Goal: Task Accomplishment & Management: Use online tool/utility

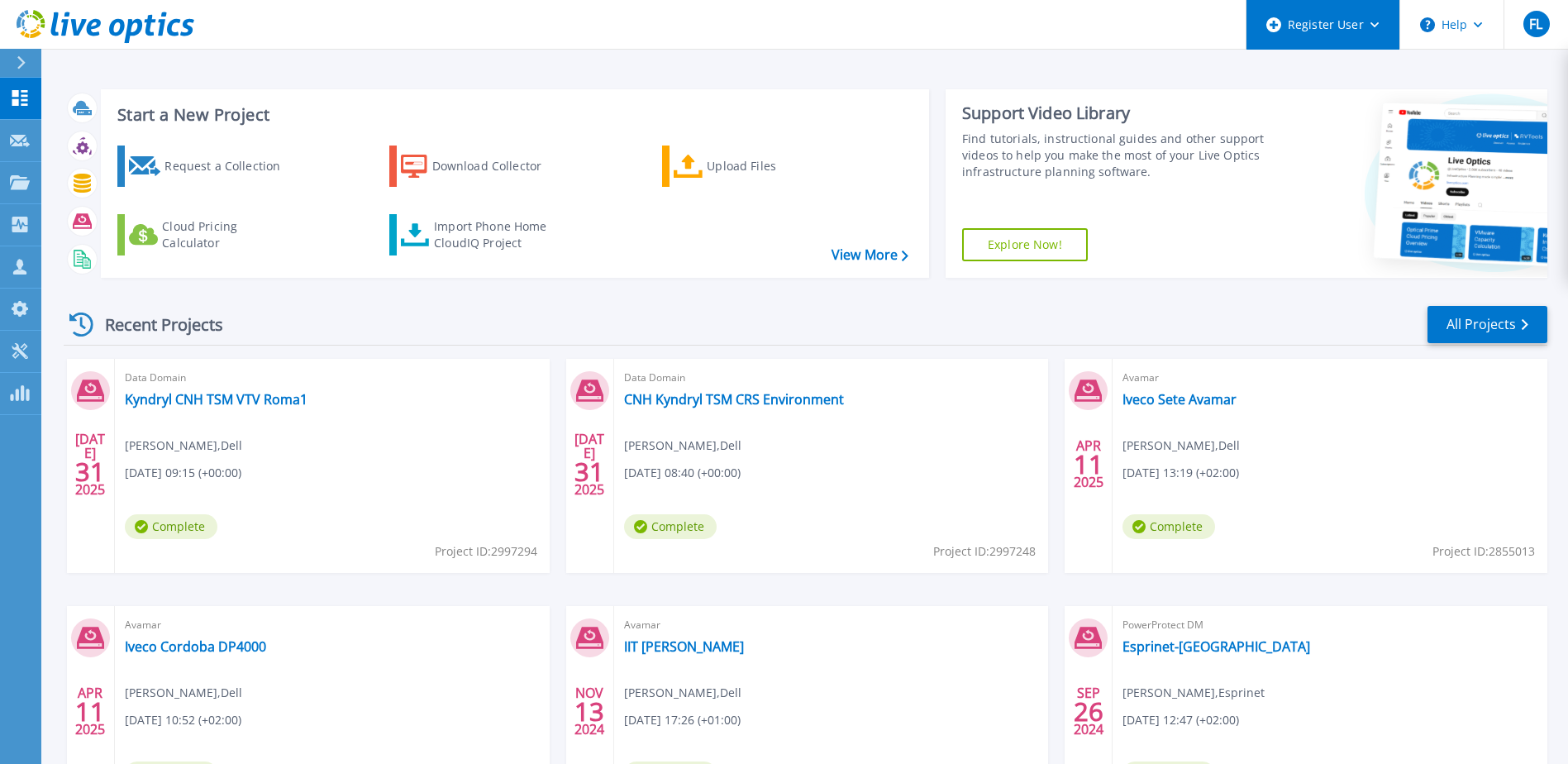
click at [1370, 33] on div "Register User" at bounding box center [1323, 25] width 153 height 49
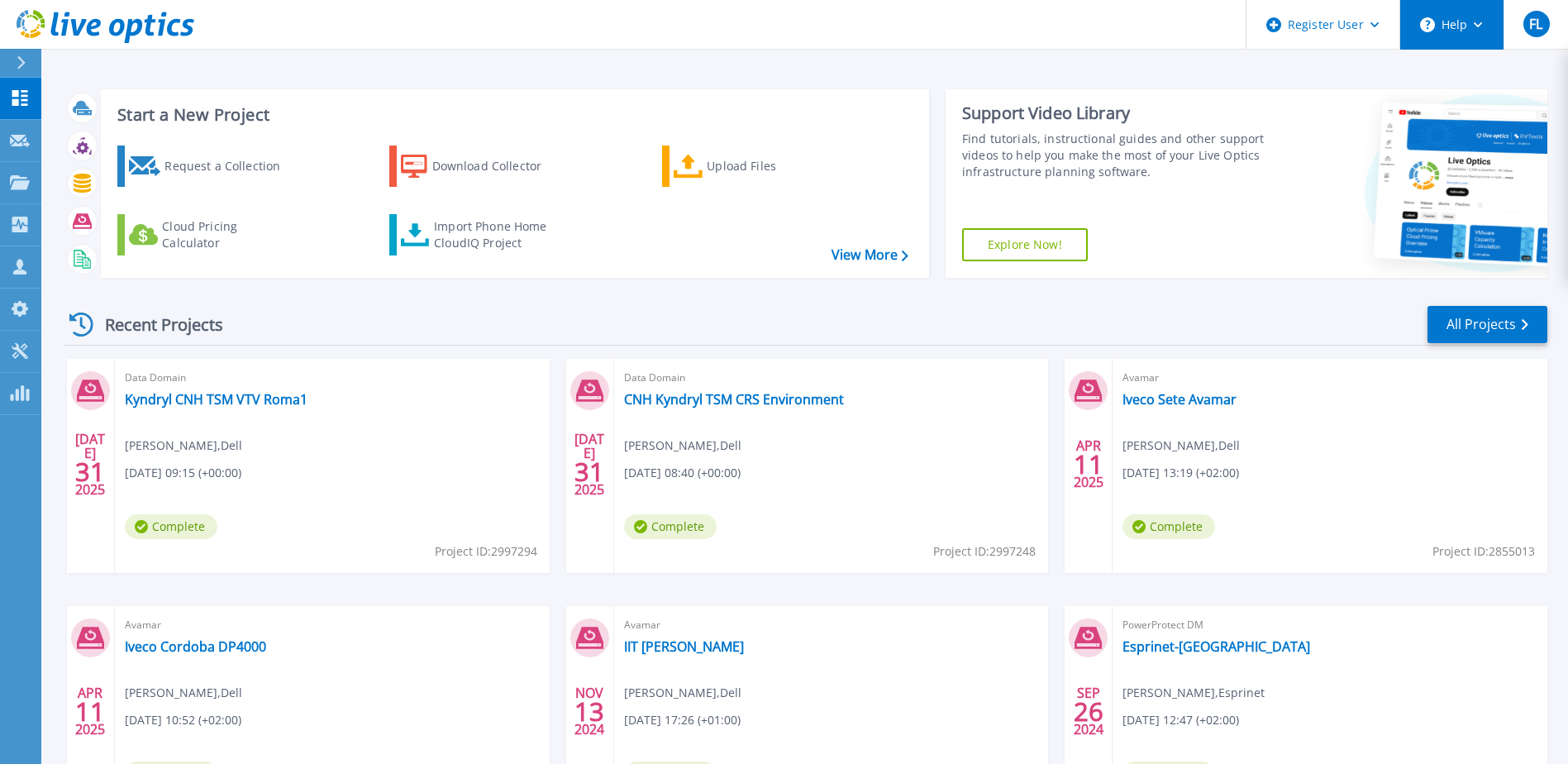
click at [1467, 28] on button "Help" at bounding box center [1451, 25] width 104 height 49
click at [1058, 40] on header "Register User Help Explore Helpful Articles Contact Support FL Dell User Fabian…" at bounding box center [784, 25] width 1568 height 49
click at [64, 134] on p "Request Capture" at bounding box center [90, 141] width 94 height 43
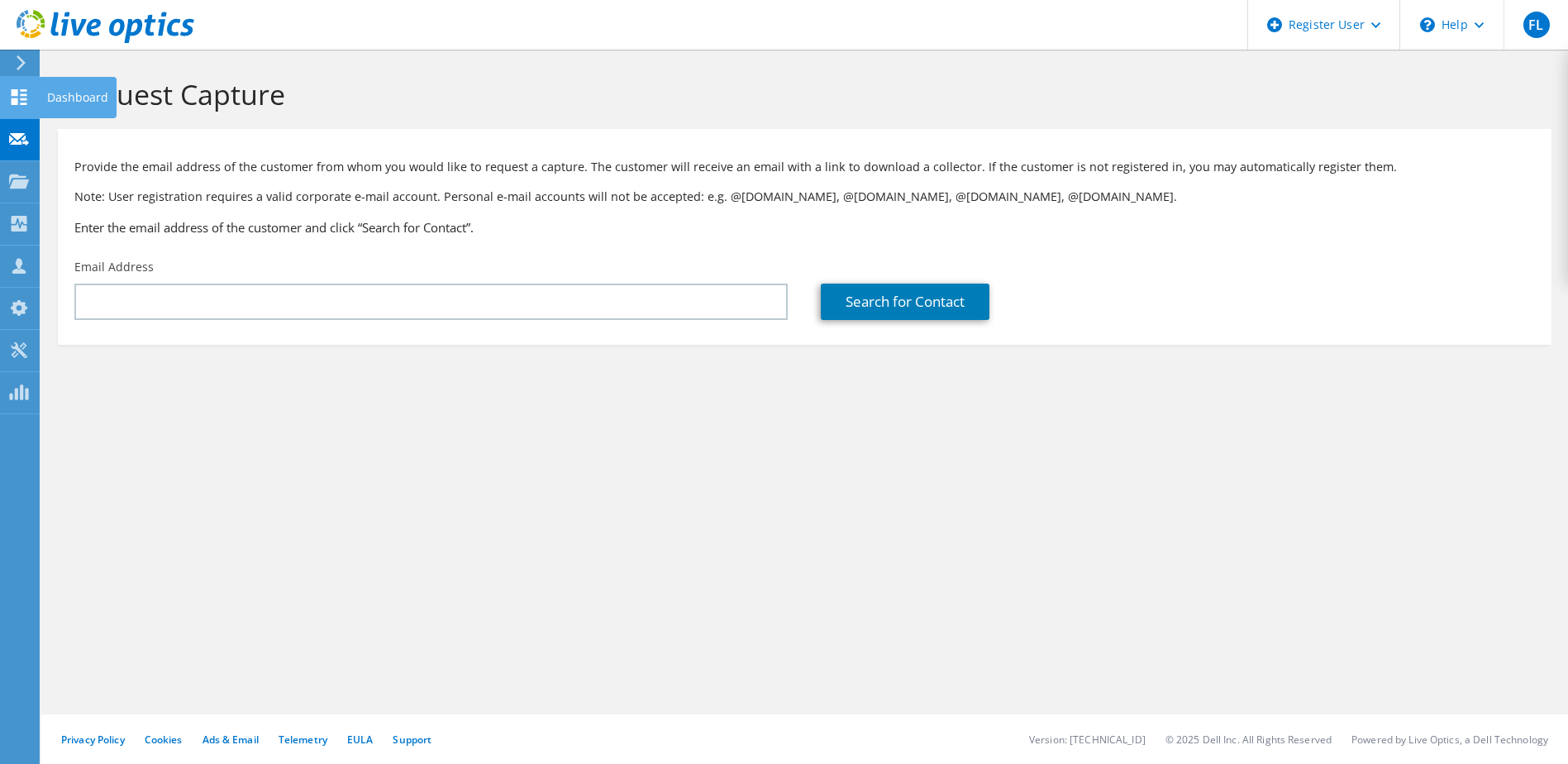
click at [20, 101] on icon at bounding box center [19, 97] width 20 height 16
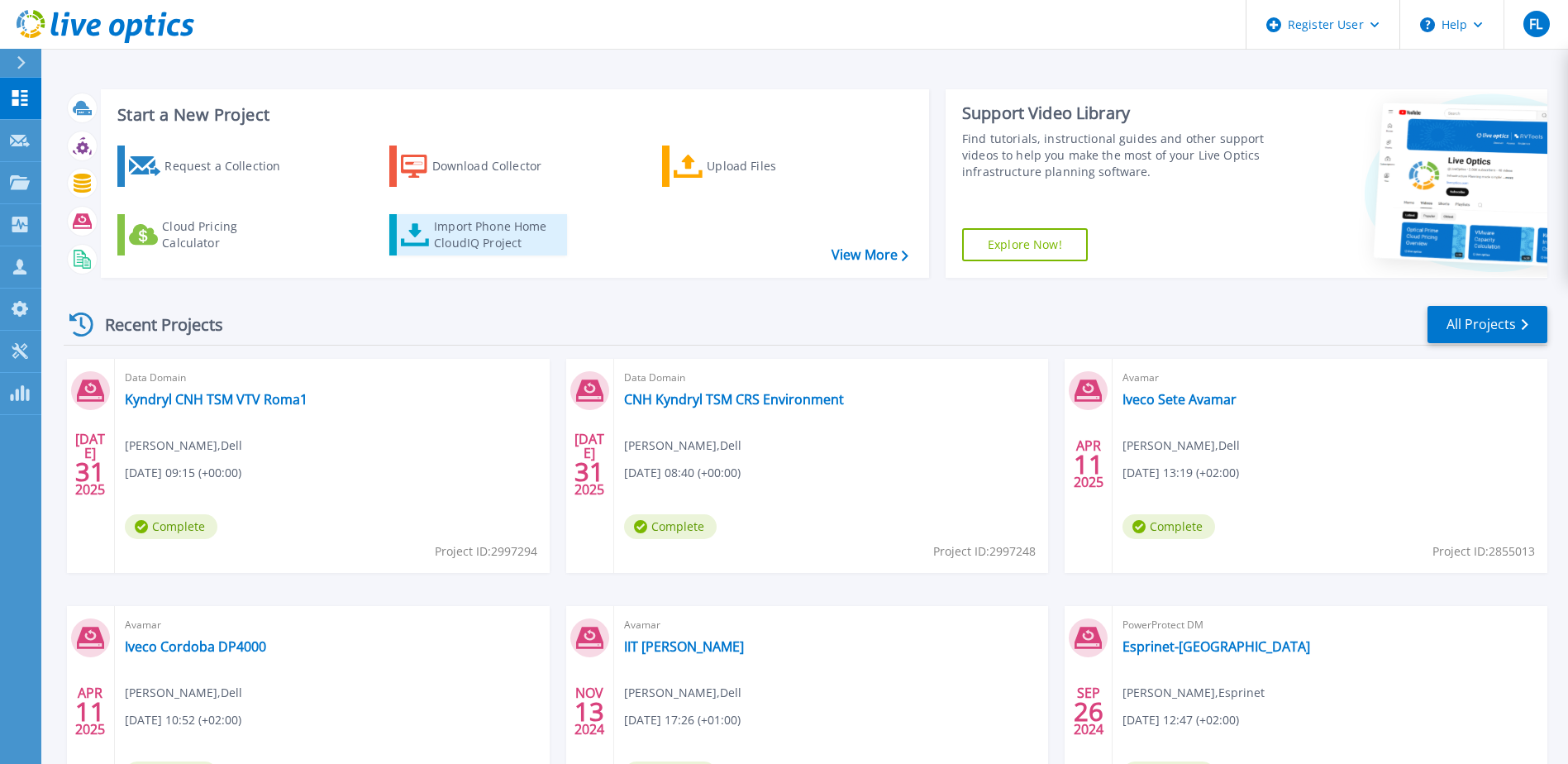
click at [485, 236] on div "Import Phone Home CloudIQ Project" at bounding box center [499, 234] width 129 height 33
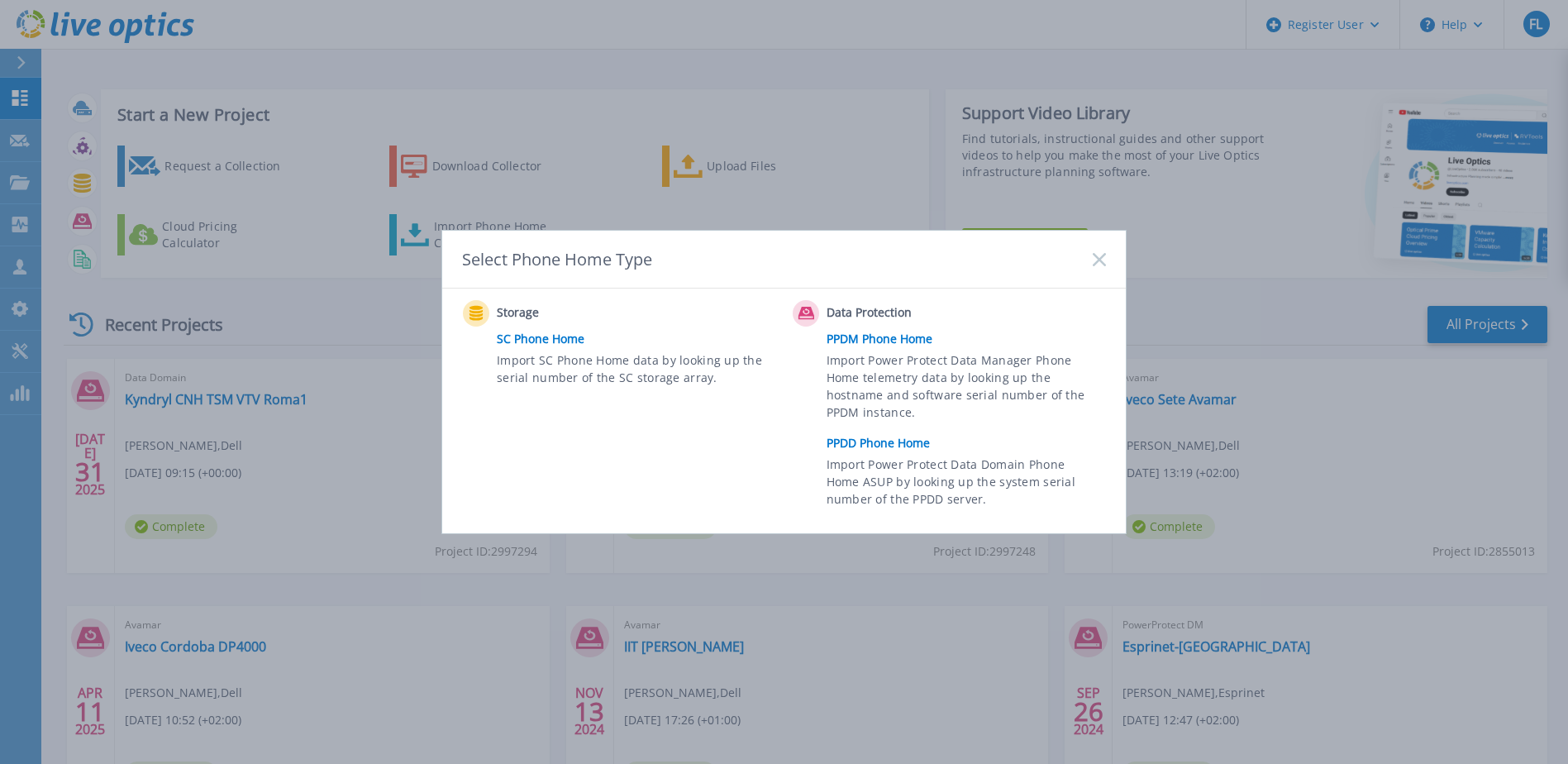
click at [1102, 260] on icon at bounding box center [1099, 259] width 13 height 13
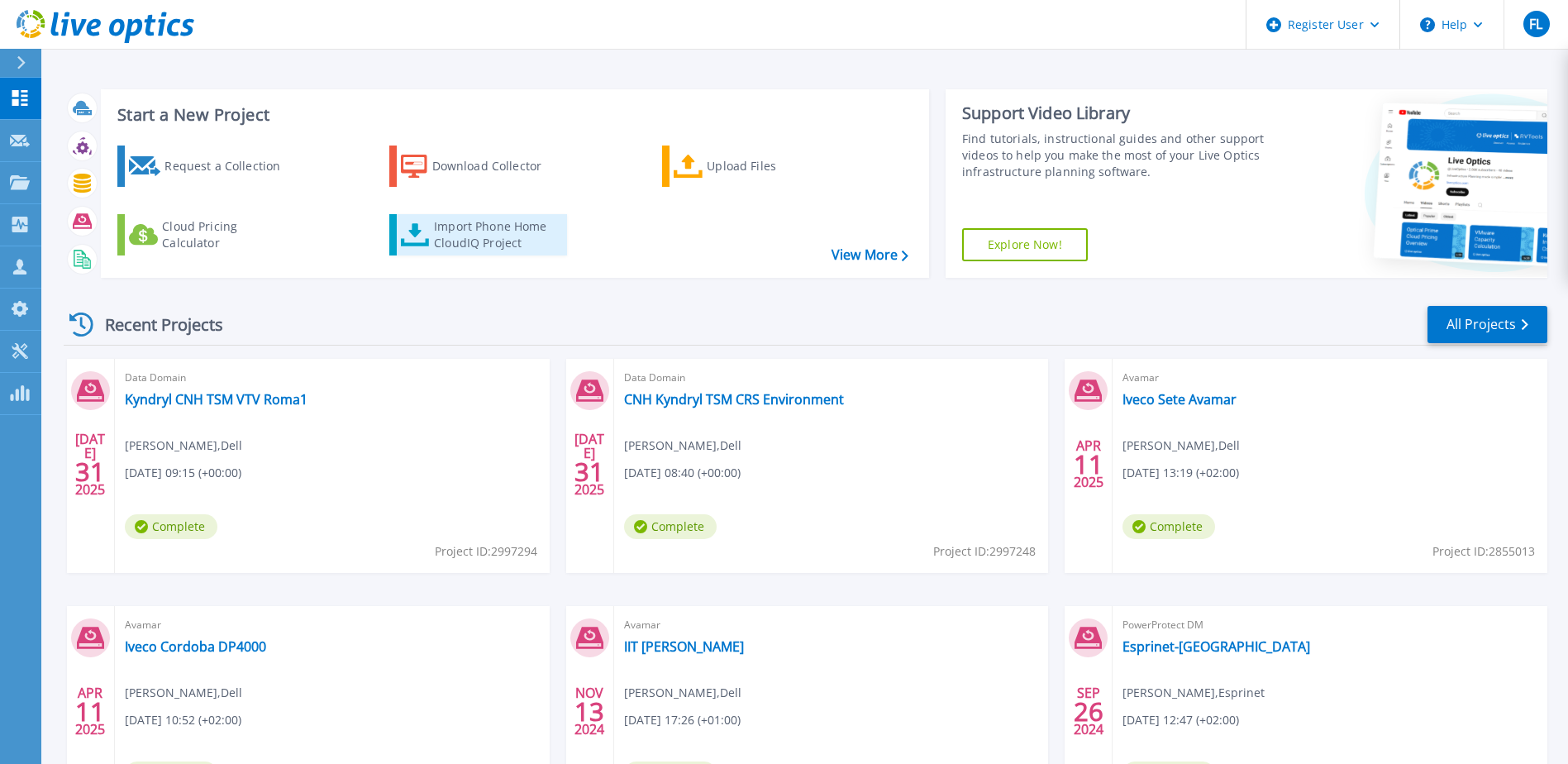
click at [519, 236] on div "Import Phone Home CloudIQ Project" at bounding box center [499, 234] width 129 height 33
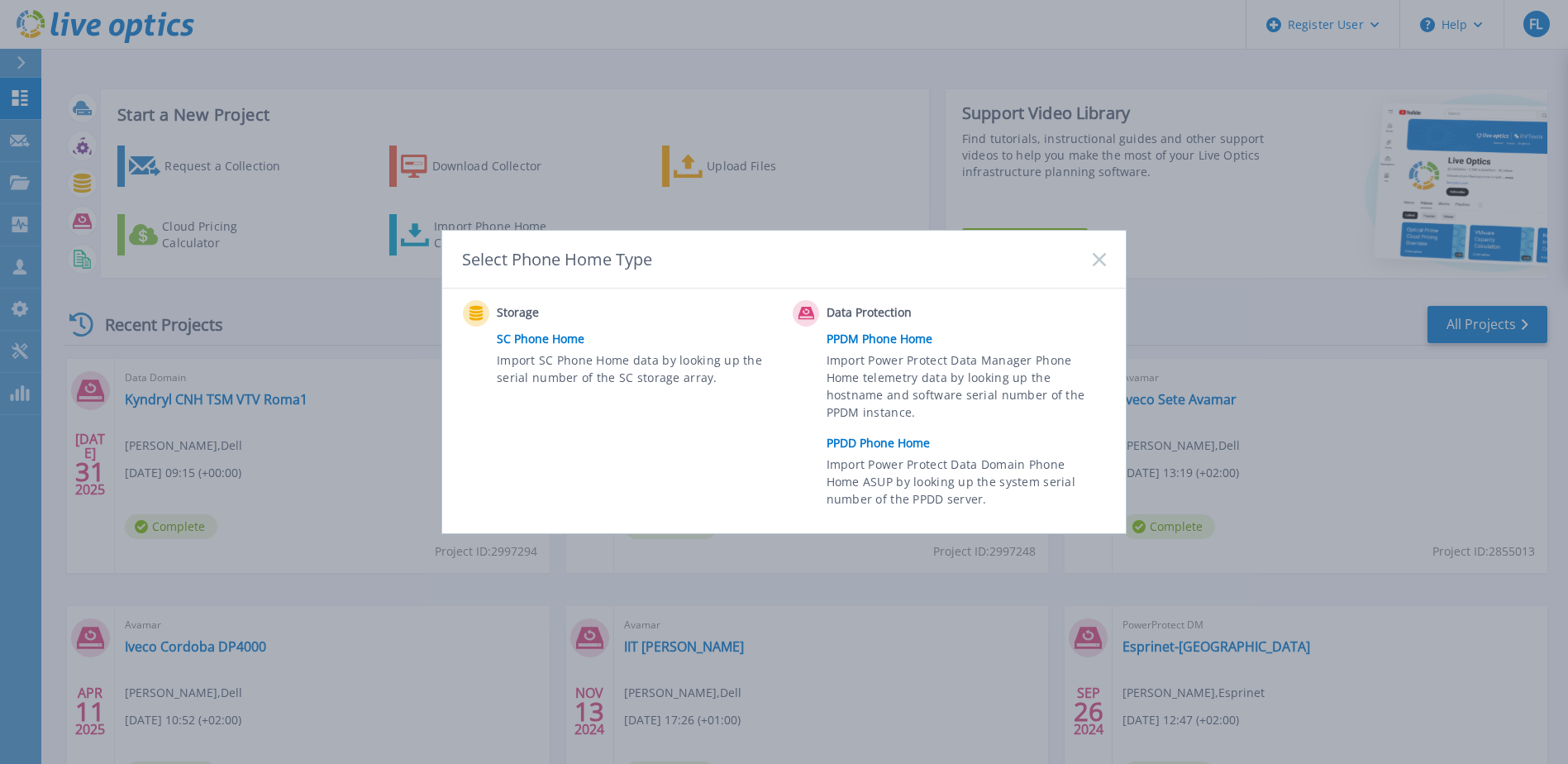
click at [864, 442] on link "PPDD Phone Home" at bounding box center [970, 442] width 287 height 25
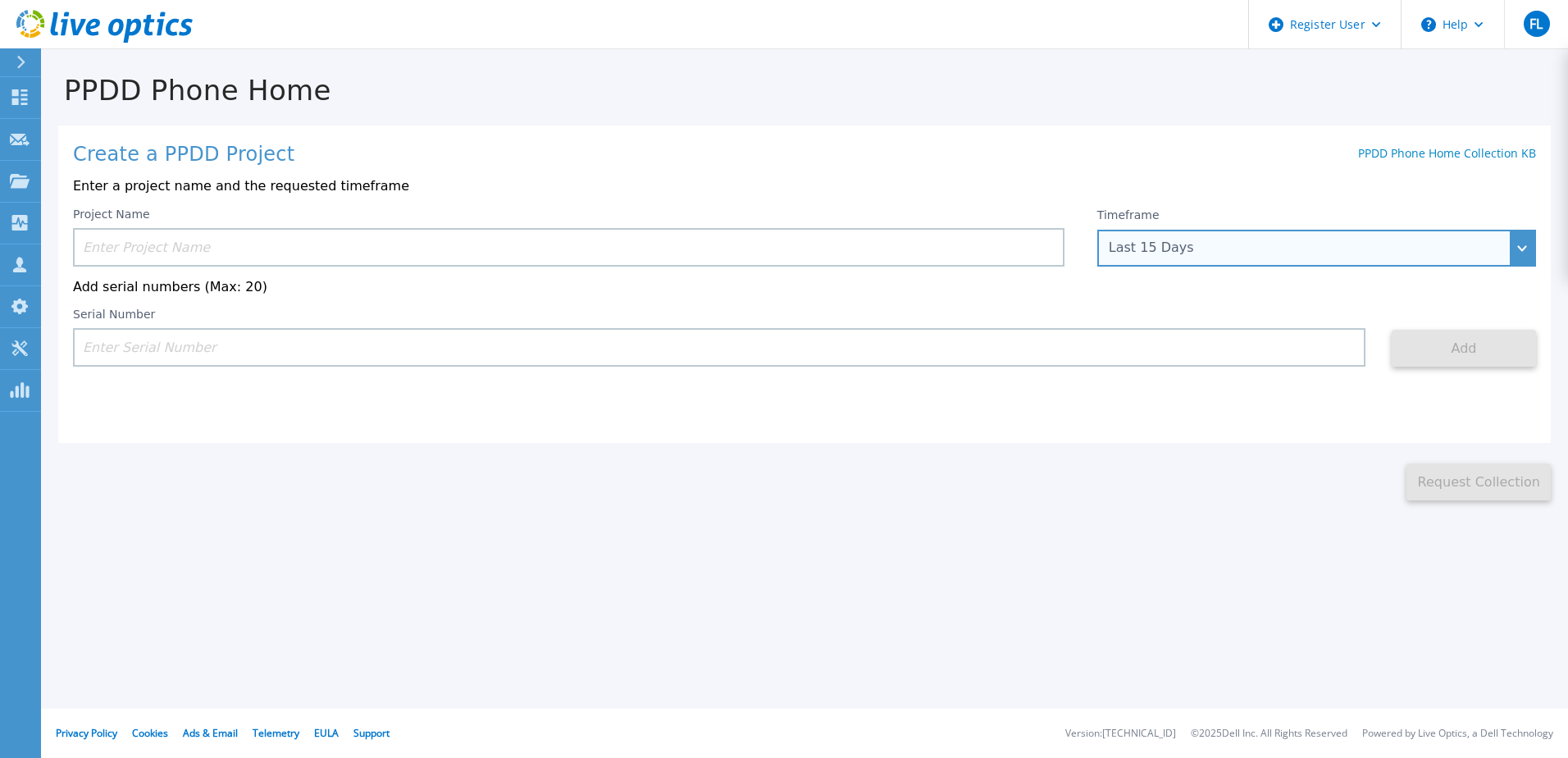
click at [1328, 248] on div "Last 15 Days" at bounding box center [1307, 247] width 398 height 15
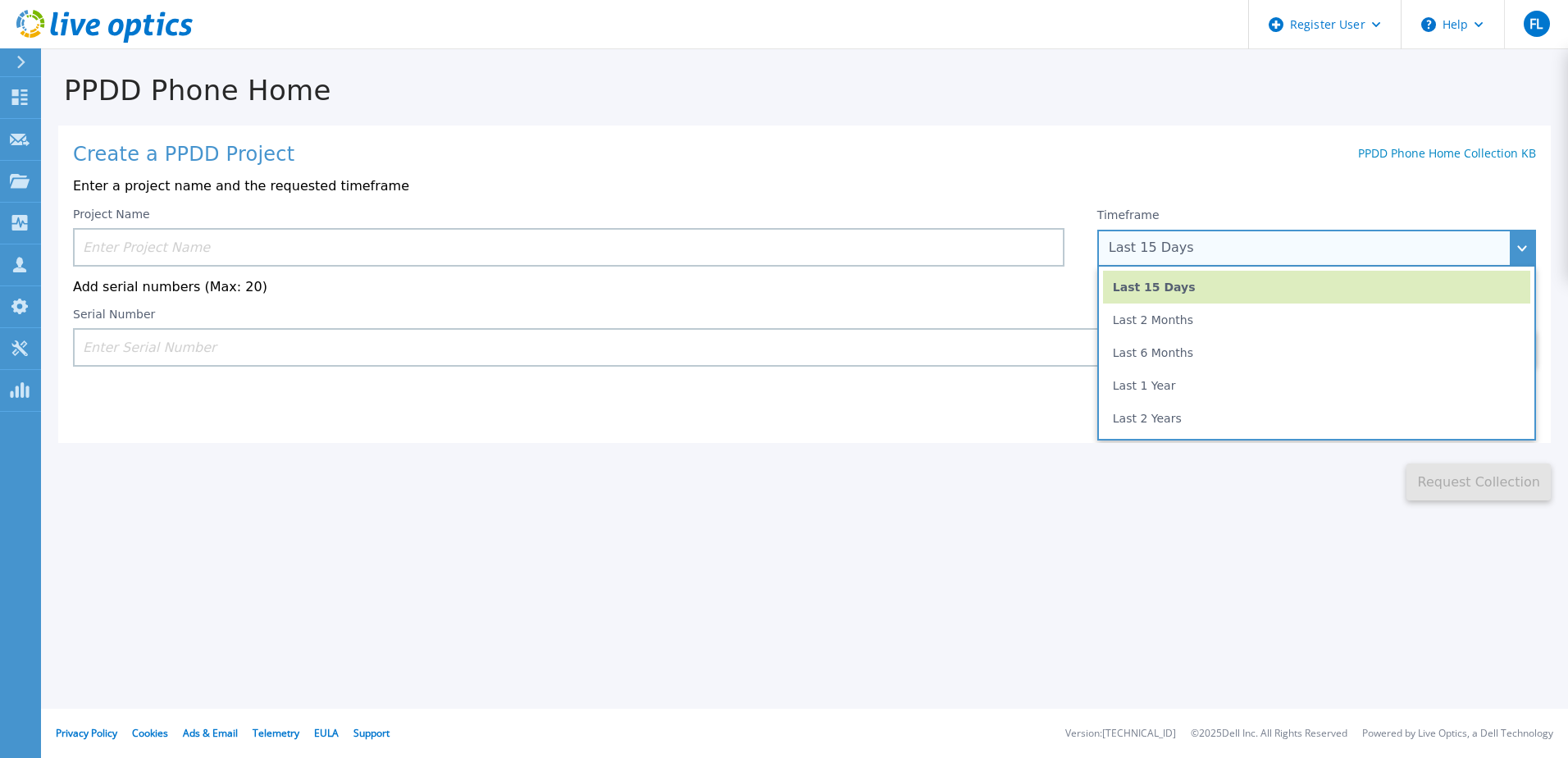
click at [1328, 250] on div "Last 15 Days" at bounding box center [1307, 247] width 398 height 15
